Goal: Information Seeking & Learning: Learn about a topic

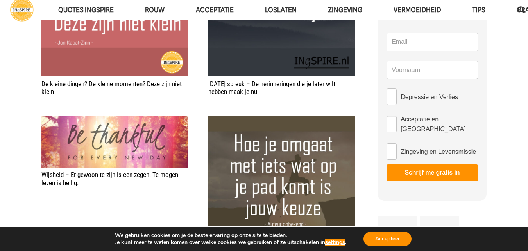
scroll to position [78, 0]
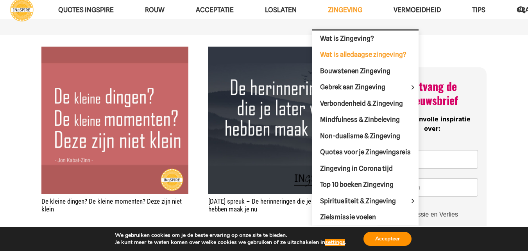
click at [358, 55] on span "Wat is alledaagse zingeving?" at bounding box center [363, 54] width 86 height 8
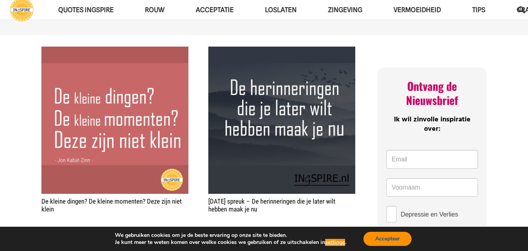
click at [384, 238] on button "Accepteer" at bounding box center [388, 239] width 48 height 14
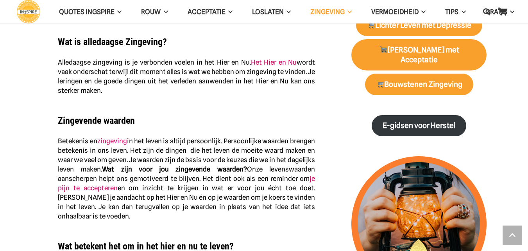
scroll to position [508, 0]
